Goal: Transaction & Acquisition: Purchase product/service

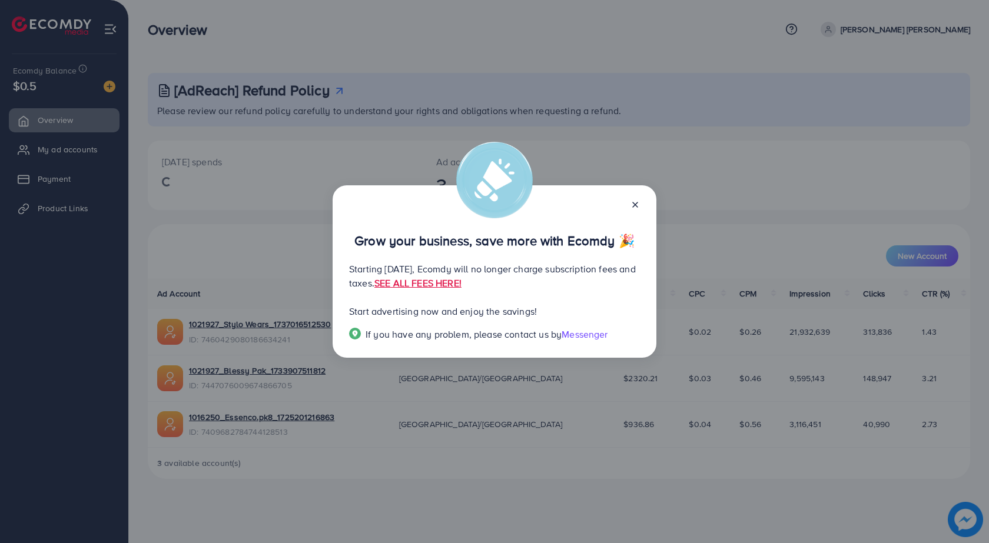
click at [637, 206] on line at bounding box center [635, 205] width 5 height 5
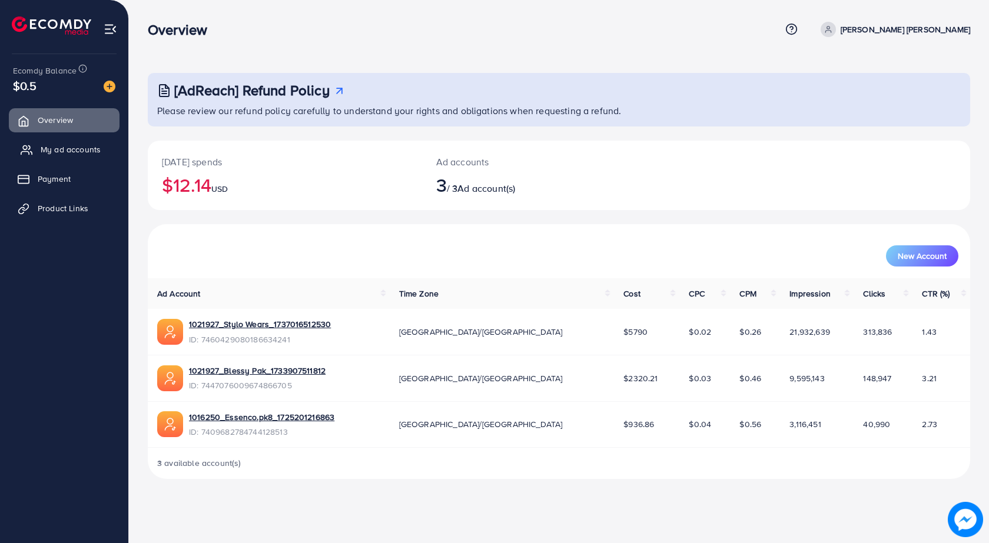
click at [59, 144] on span "My ad accounts" at bounding box center [71, 150] width 60 height 12
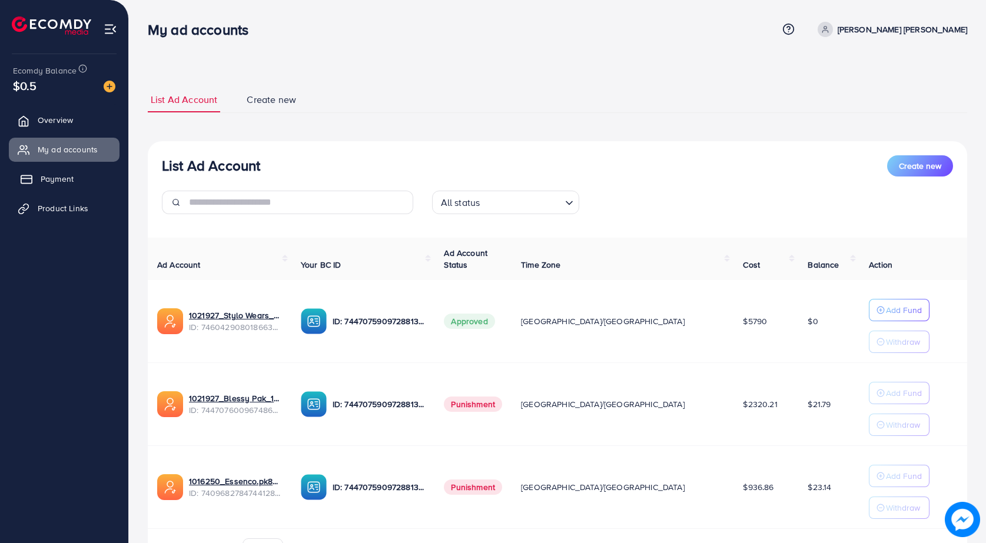
click at [44, 173] on link "Payment" at bounding box center [64, 179] width 111 height 24
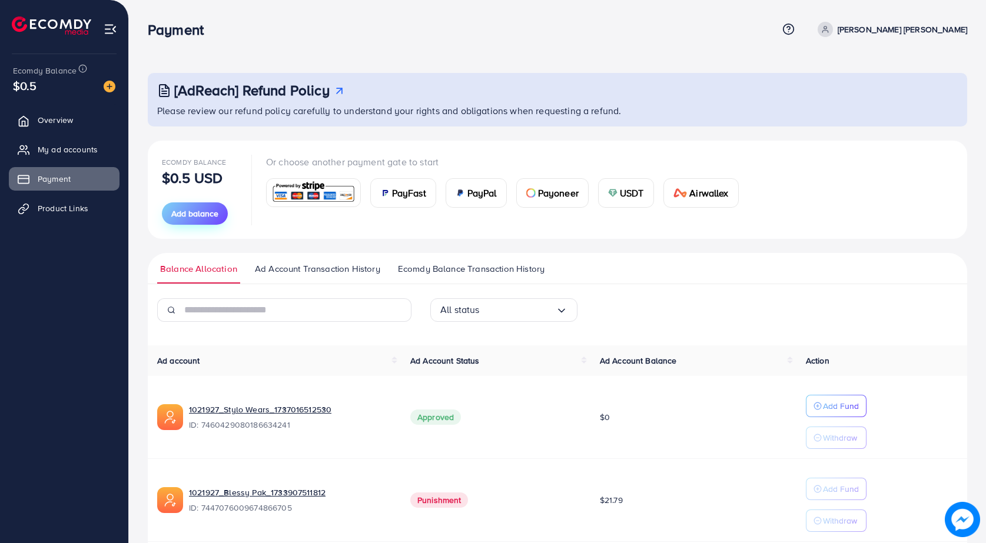
click at [194, 218] on span "Add balance" at bounding box center [194, 214] width 47 height 12
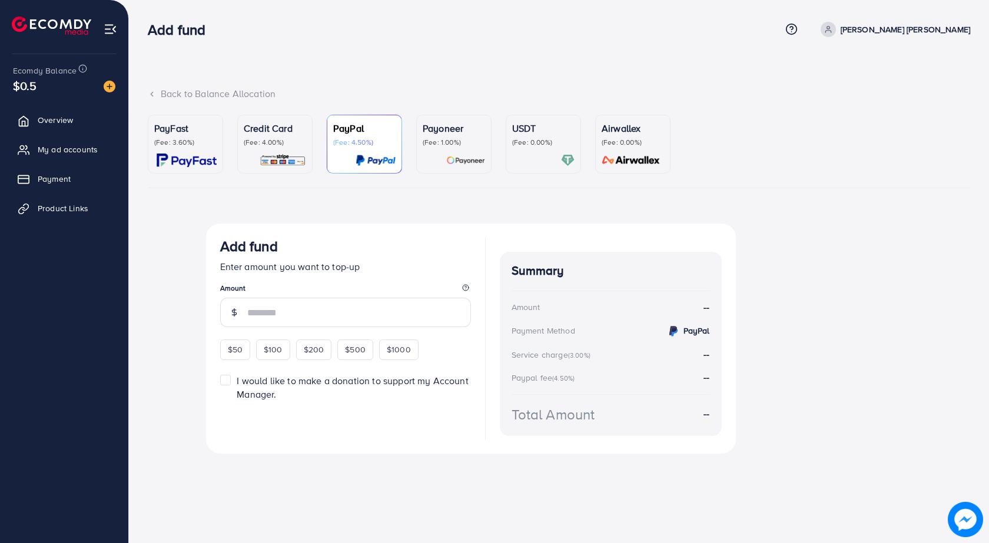
click at [271, 148] on div "Credit Card (Fee: 4.00%)" at bounding box center [275, 144] width 62 height 46
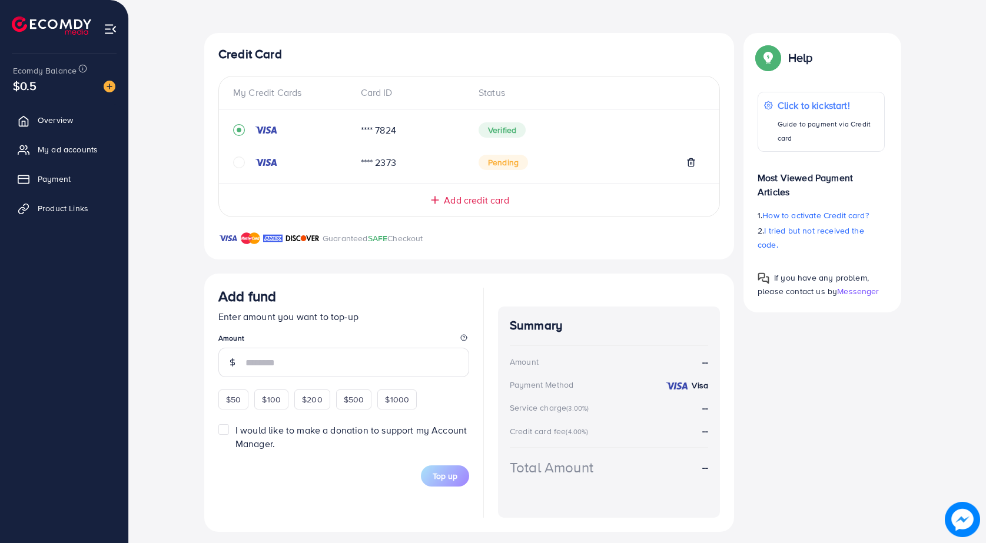
scroll to position [198, 0]
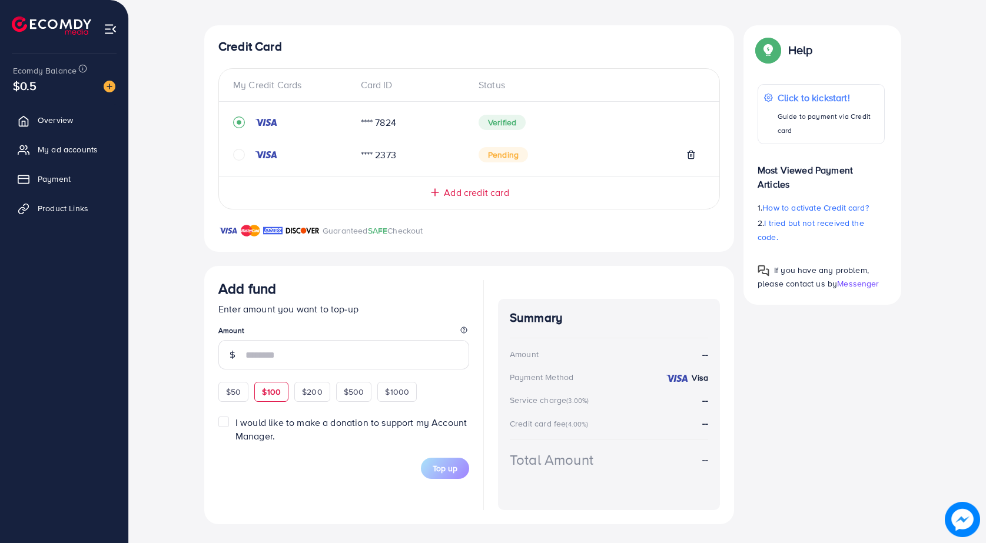
click at [267, 397] on span "$100" at bounding box center [271, 392] width 19 height 12
type input "***"
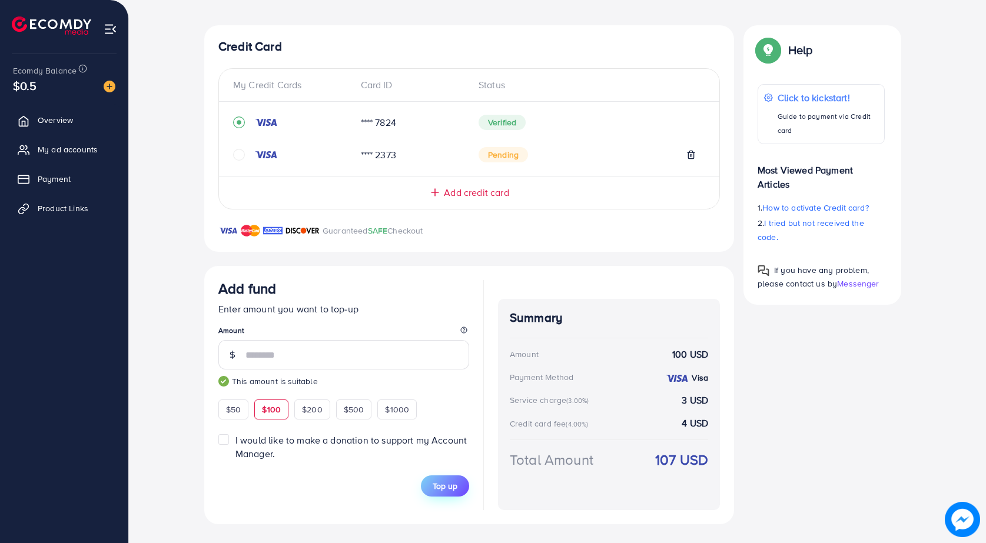
click at [445, 492] on span "Top up" at bounding box center [445, 486] width 25 height 12
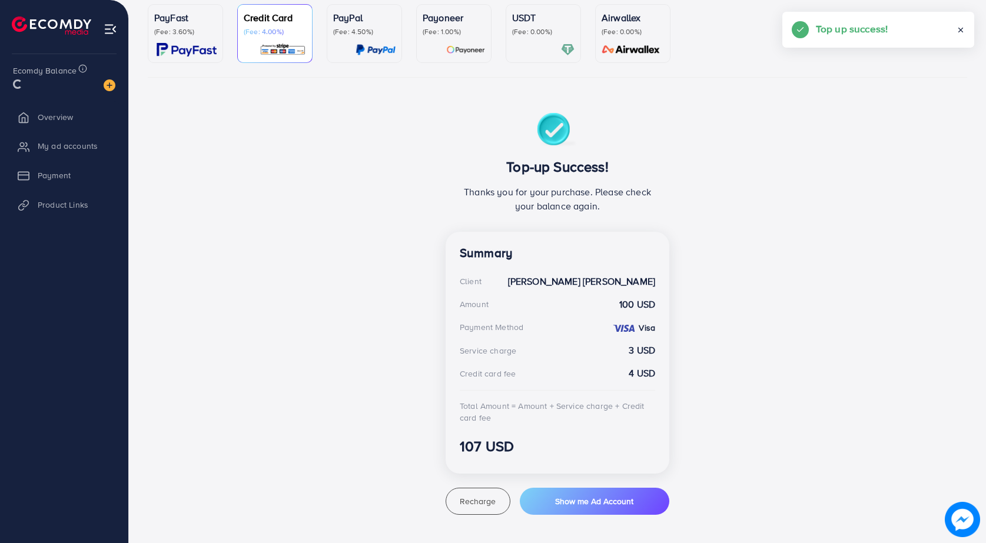
scroll to position [111, 0]
click at [607, 509] on button "Show me Ad Account" at bounding box center [595, 501] width 150 height 27
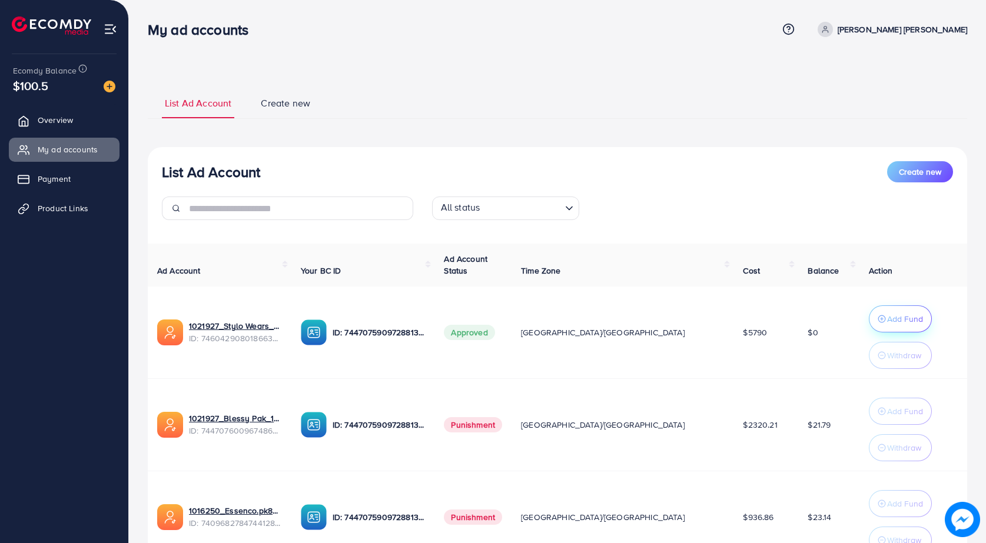
click at [887, 326] on p "Add Fund" at bounding box center [905, 319] width 36 height 14
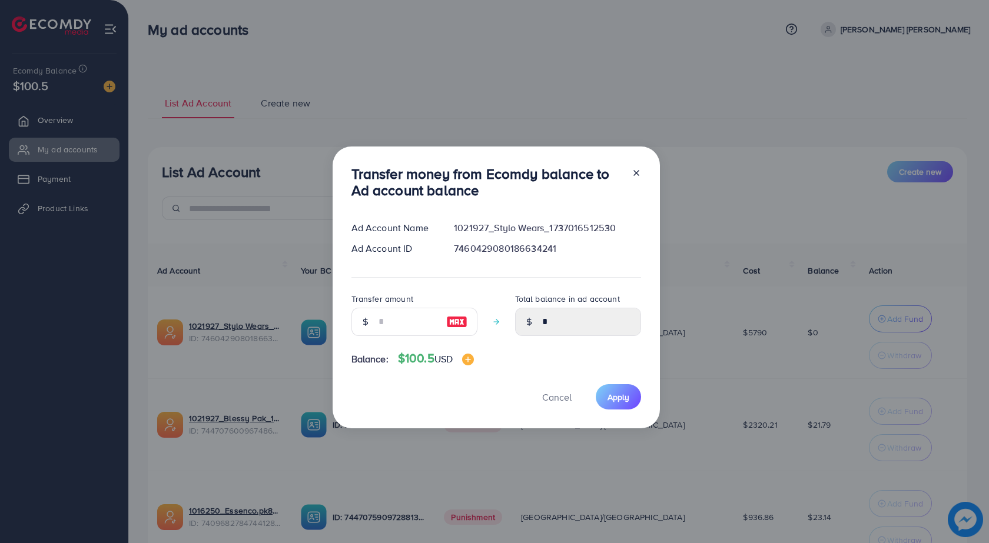
click at [448, 324] on img at bounding box center [456, 322] width 21 height 14
type input "***"
type input "******"
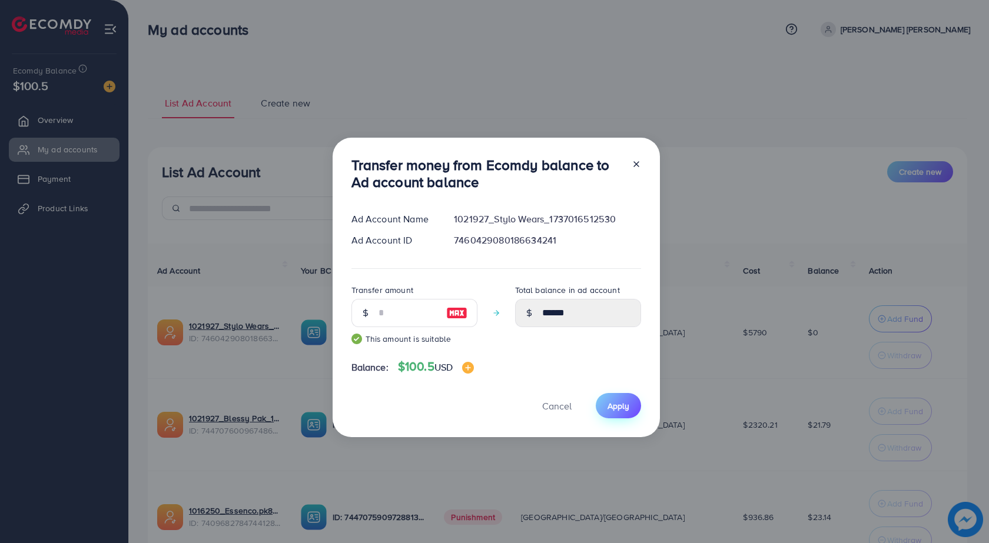
click at [608, 400] on span "Apply" at bounding box center [619, 406] width 22 height 12
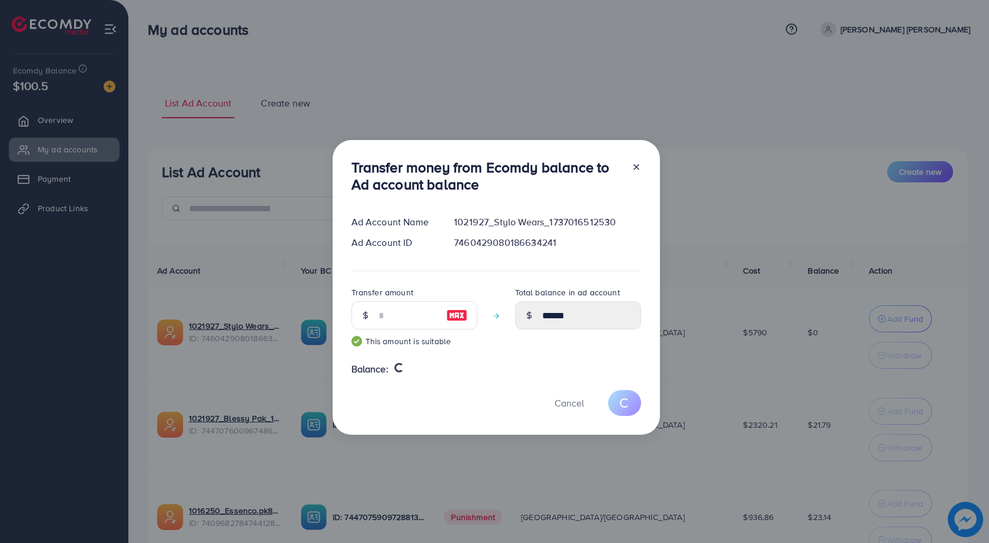
type input "*"
